Goal: Transaction & Acquisition: Subscribe to service/newsletter

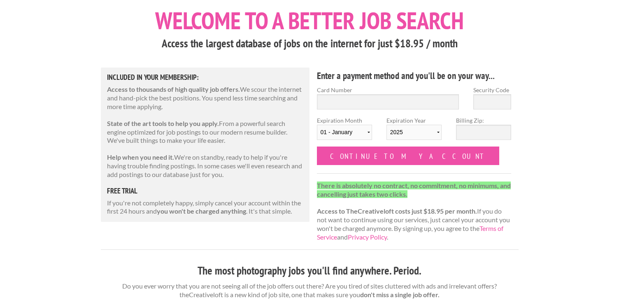
scroll to position [46, 0]
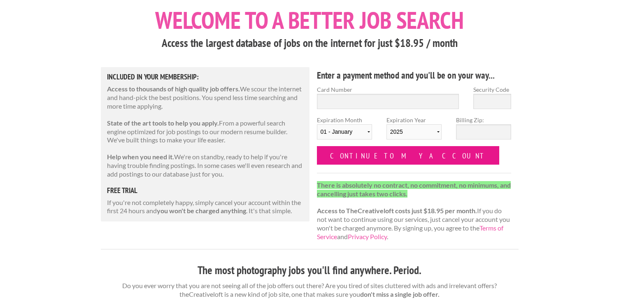
click at [387, 160] on input "Continue to my account" at bounding box center [408, 155] width 183 height 19
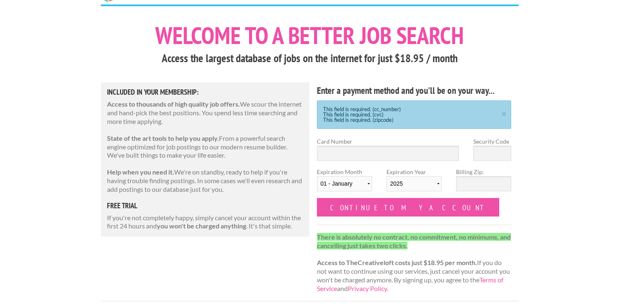
scroll to position [60, 0]
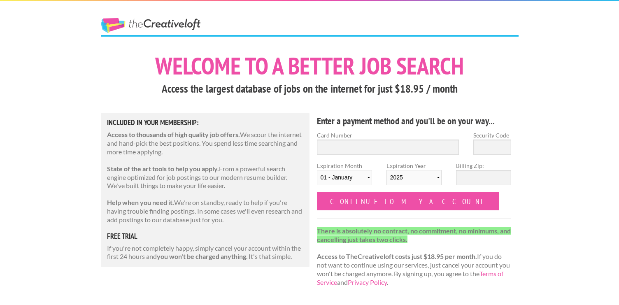
scroll to position [46, 0]
